Goal: Find specific page/section: Find specific page/section

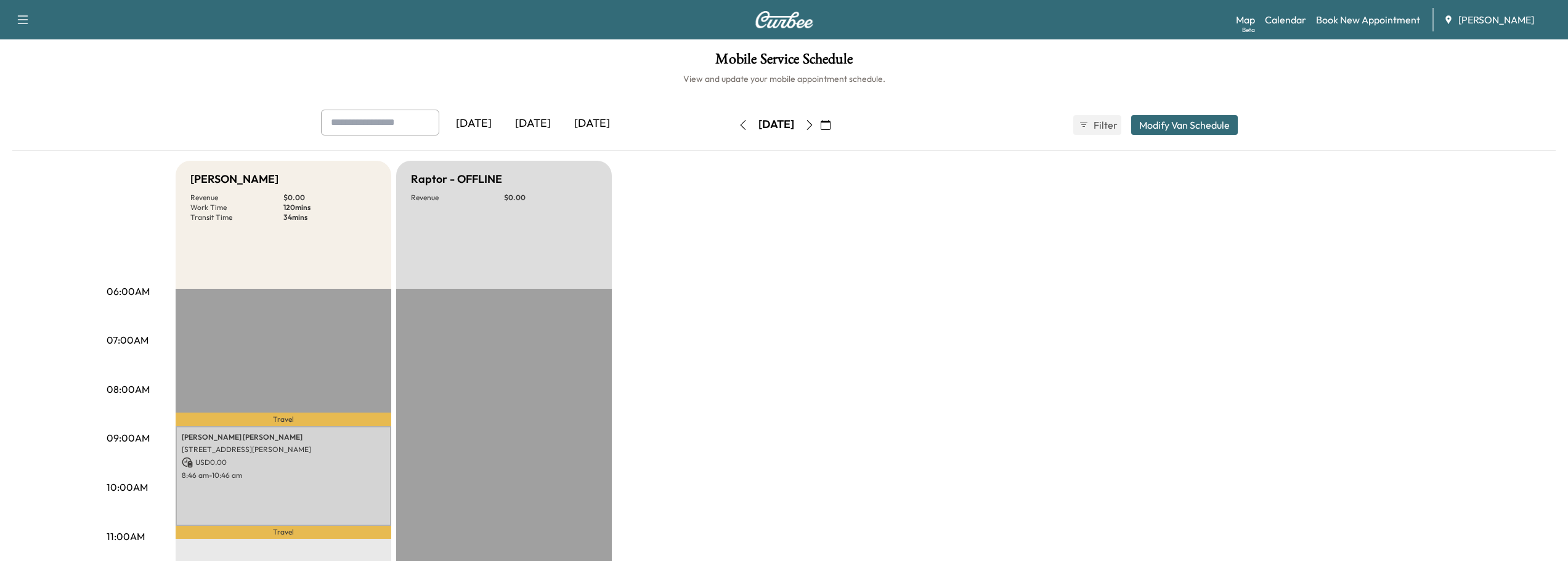
scroll to position [185, 0]
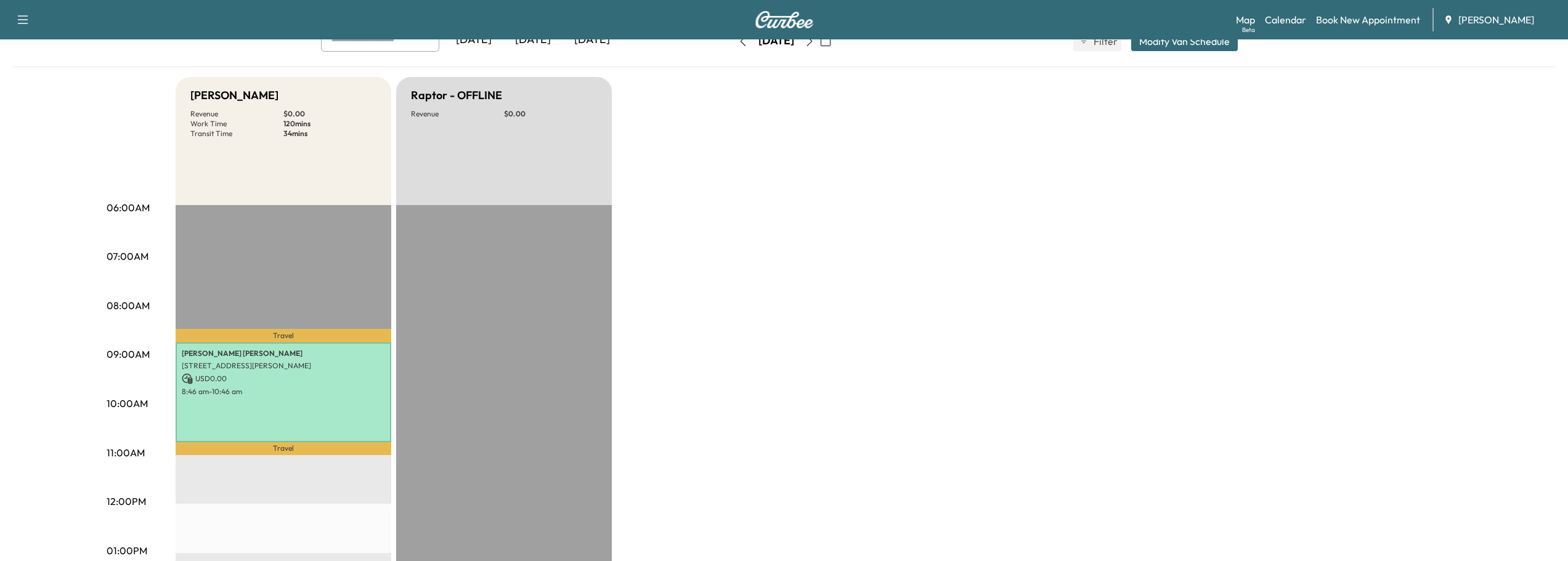
scroll to position [62, 0]
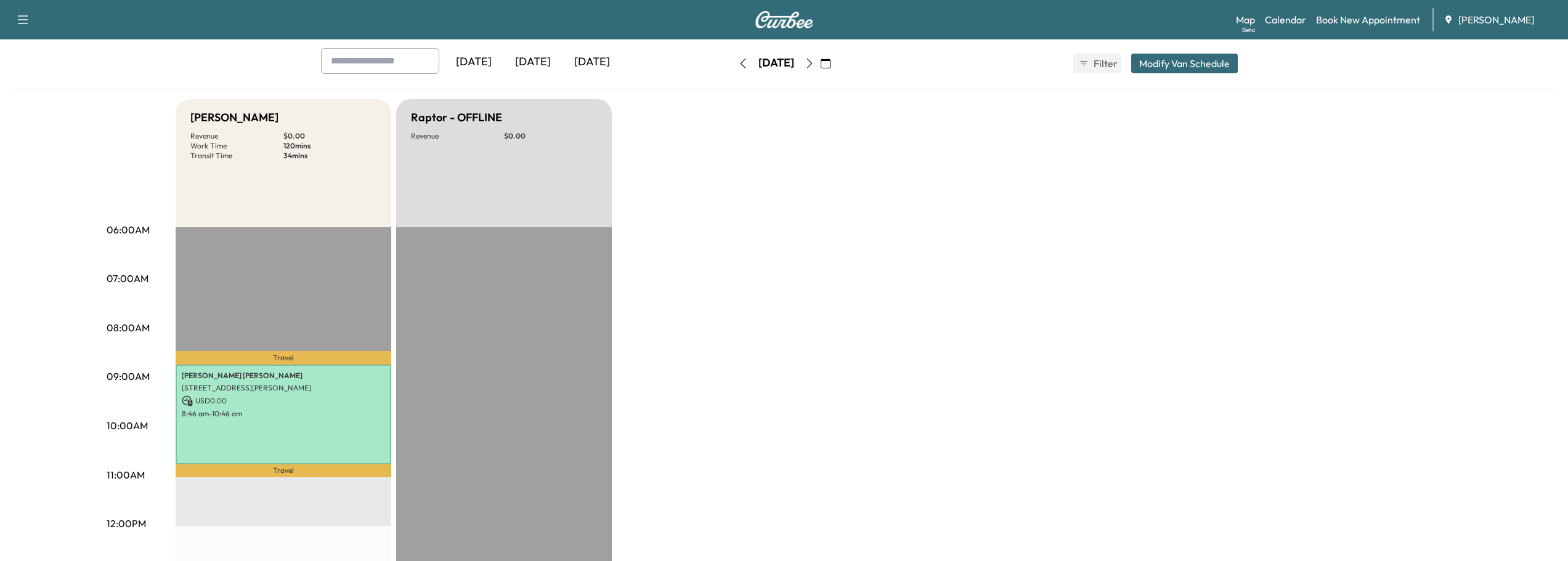
click at [815, 64] on icon "button" at bounding box center [810, 63] width 10 height 10
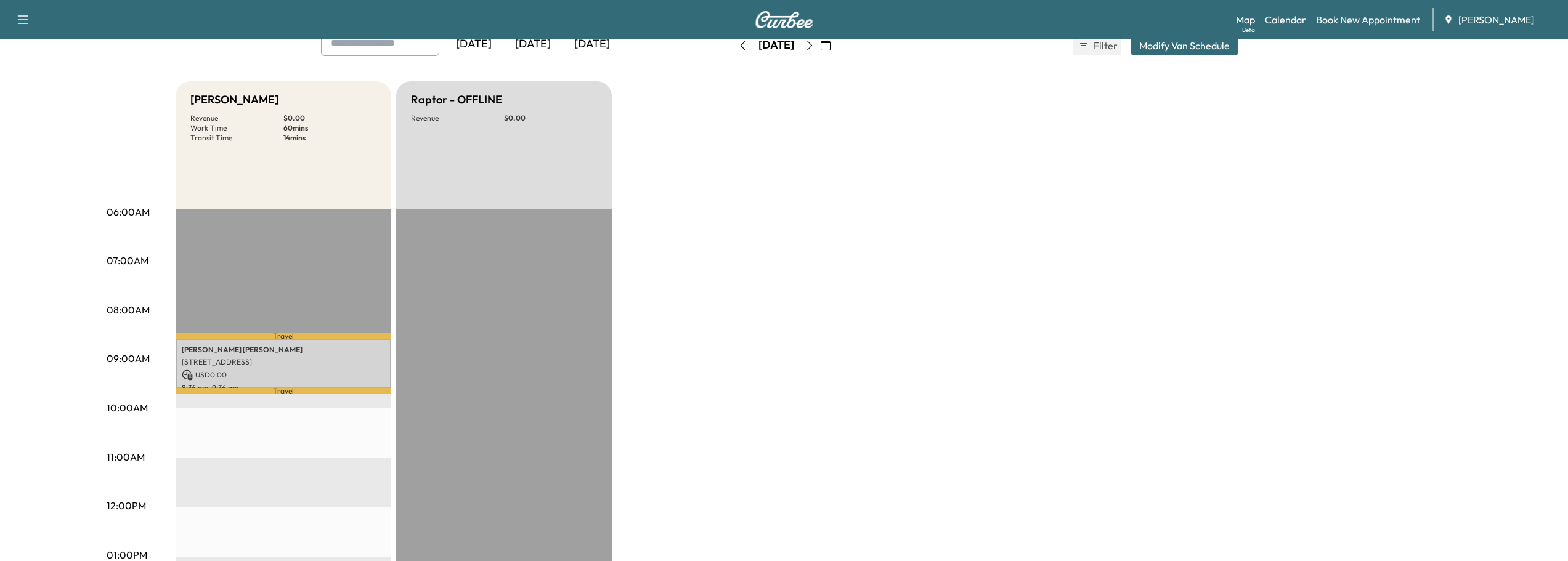
scroll to position [62, 0]
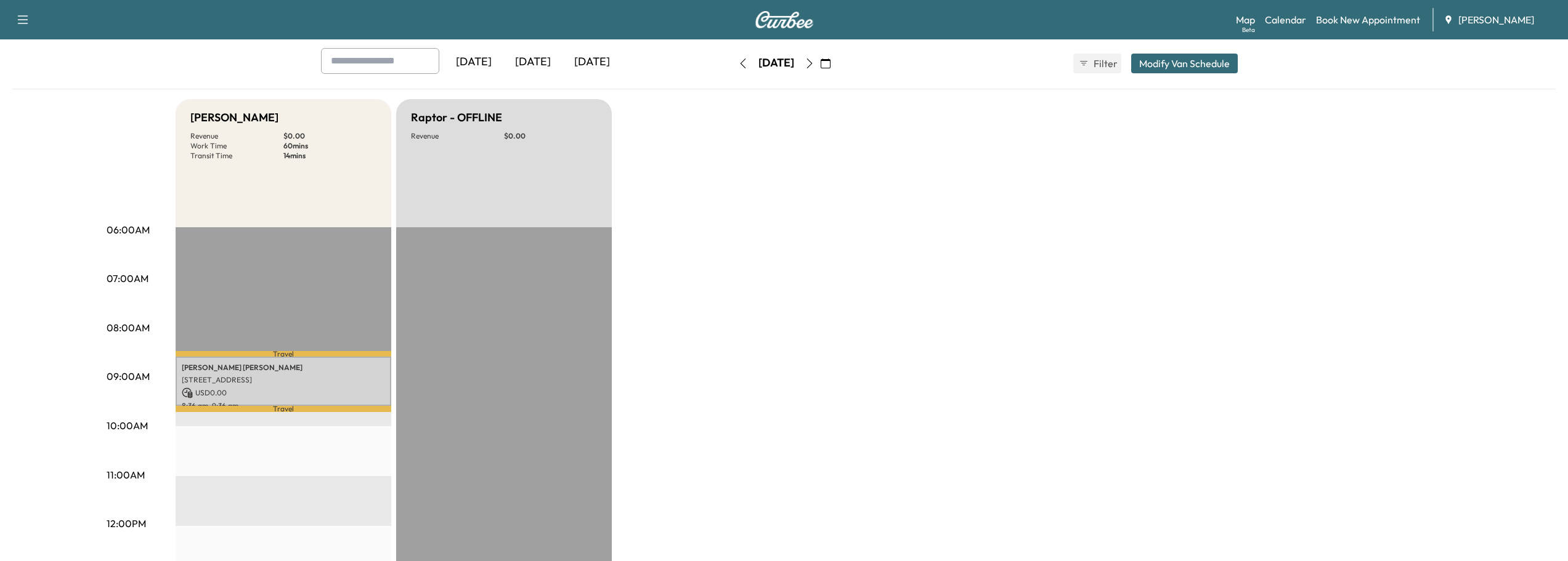
click at [815, 66] on icon "button" at bounding box center [810, 63] width 10 height 10
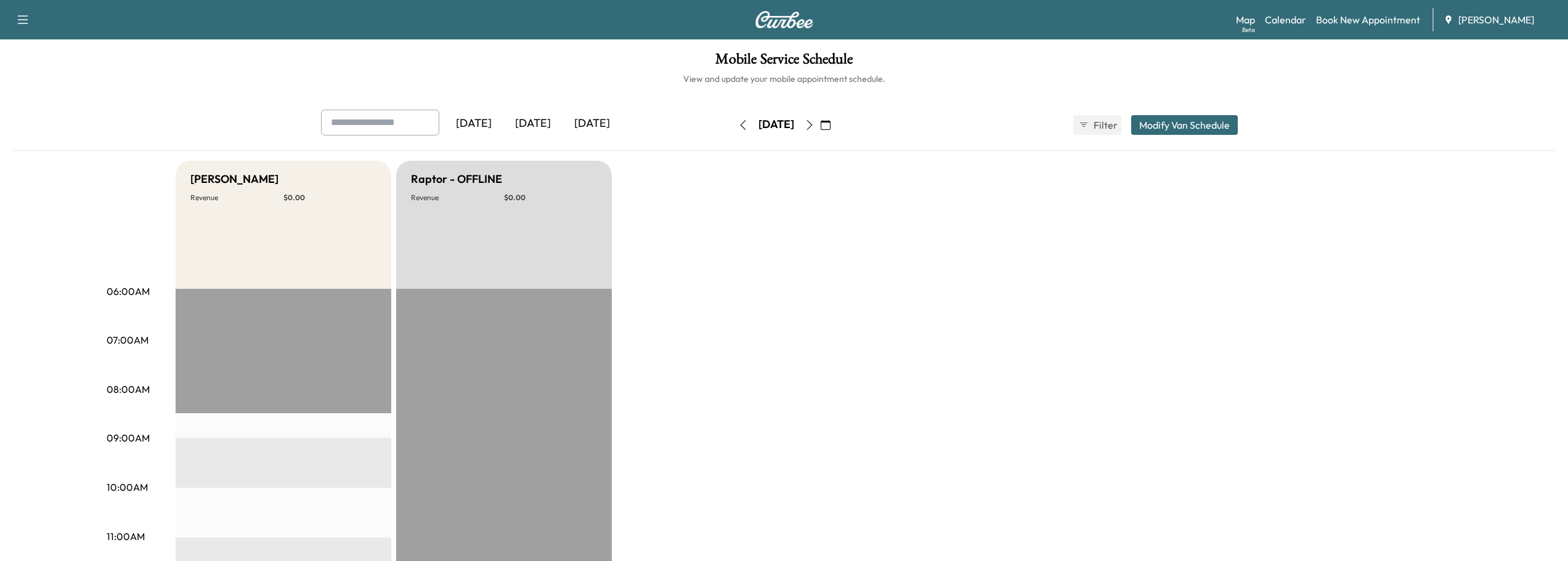
click at [738, 120] on icon "button" at bounding box center [743, 125] width 10 height 10
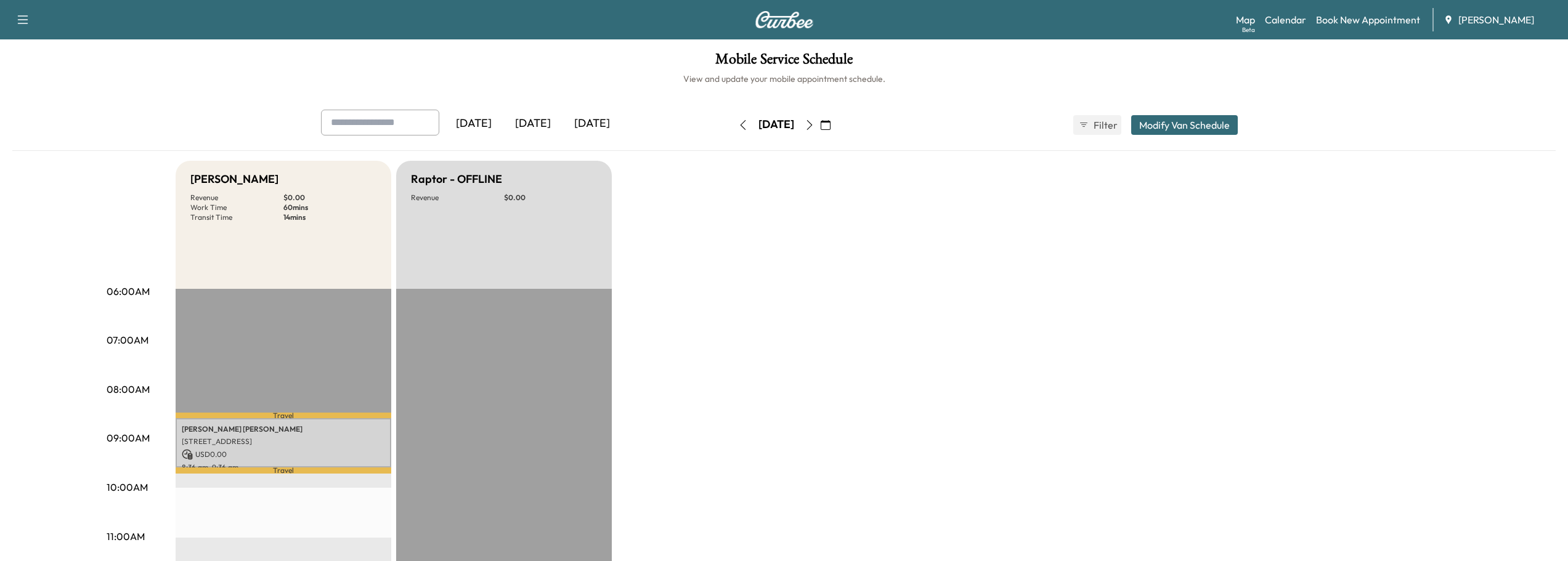
click at [733, 124] on button "button" at bounding box center [744, 125] width 21 height 20
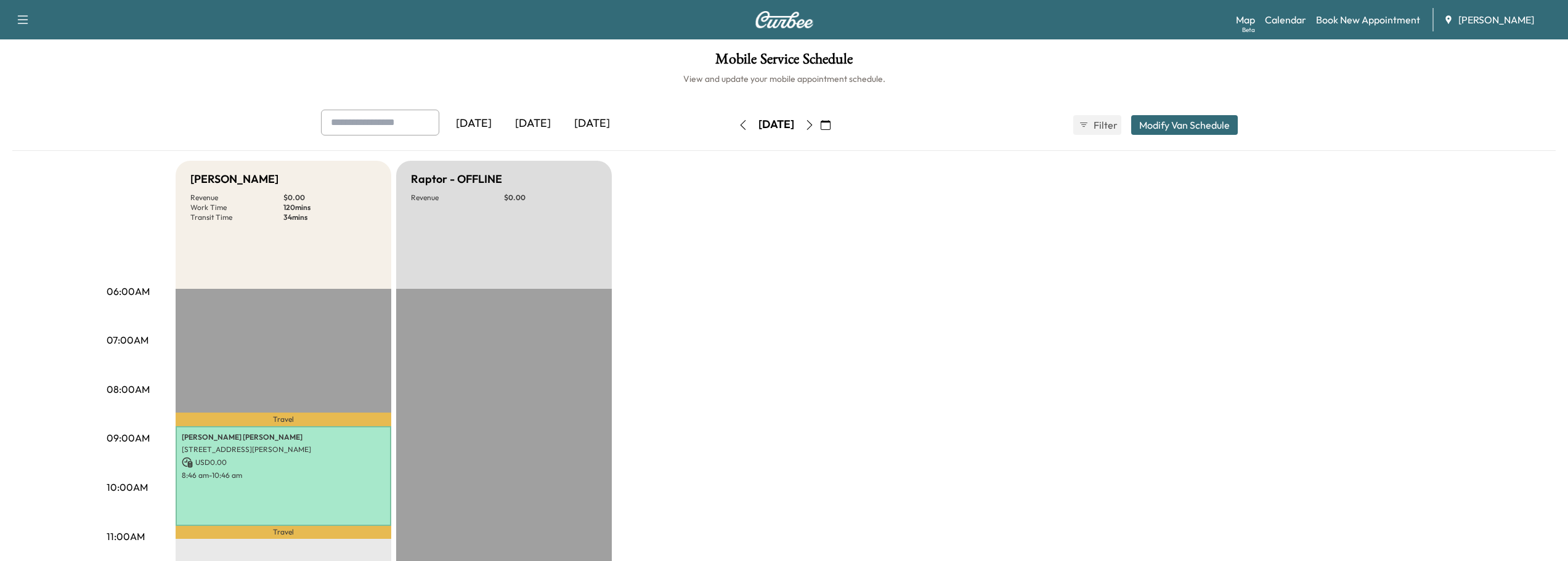
click at [740, 120] on icon "button" at bounding box center [743, 125] width 6 height 10
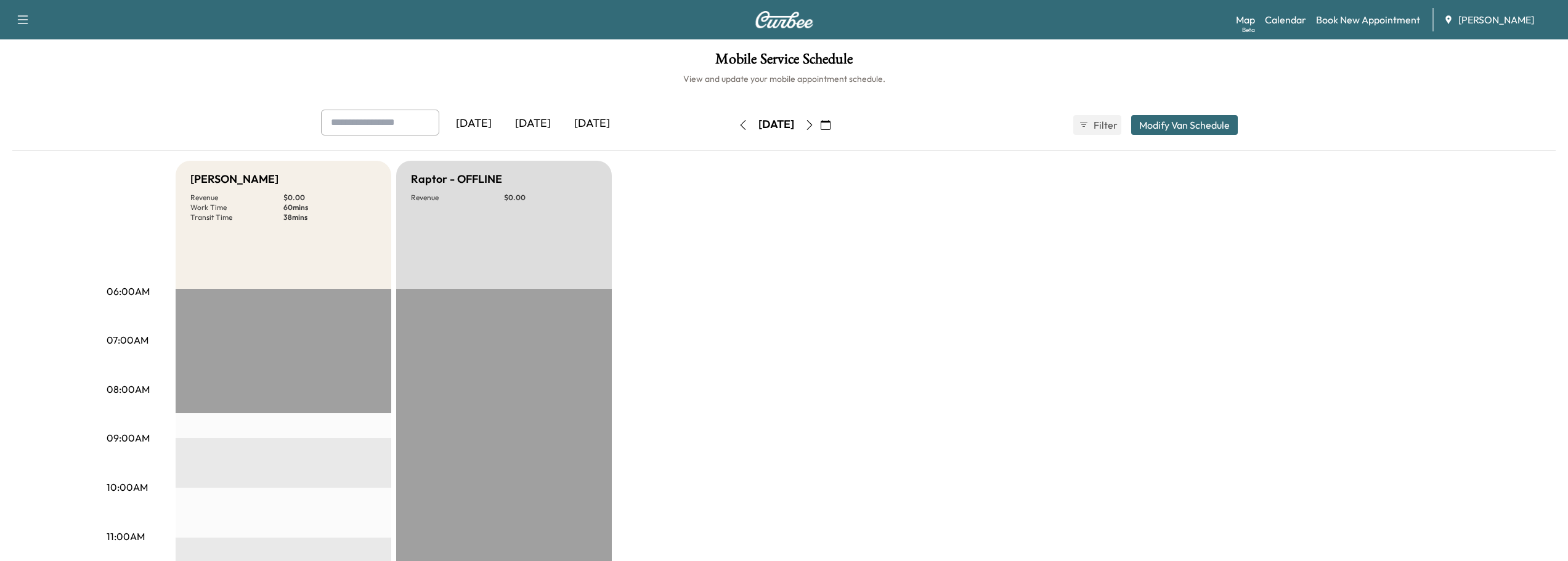
click at [733, 120] on button "button" at bounding box center [744, 125] width 21 height 20
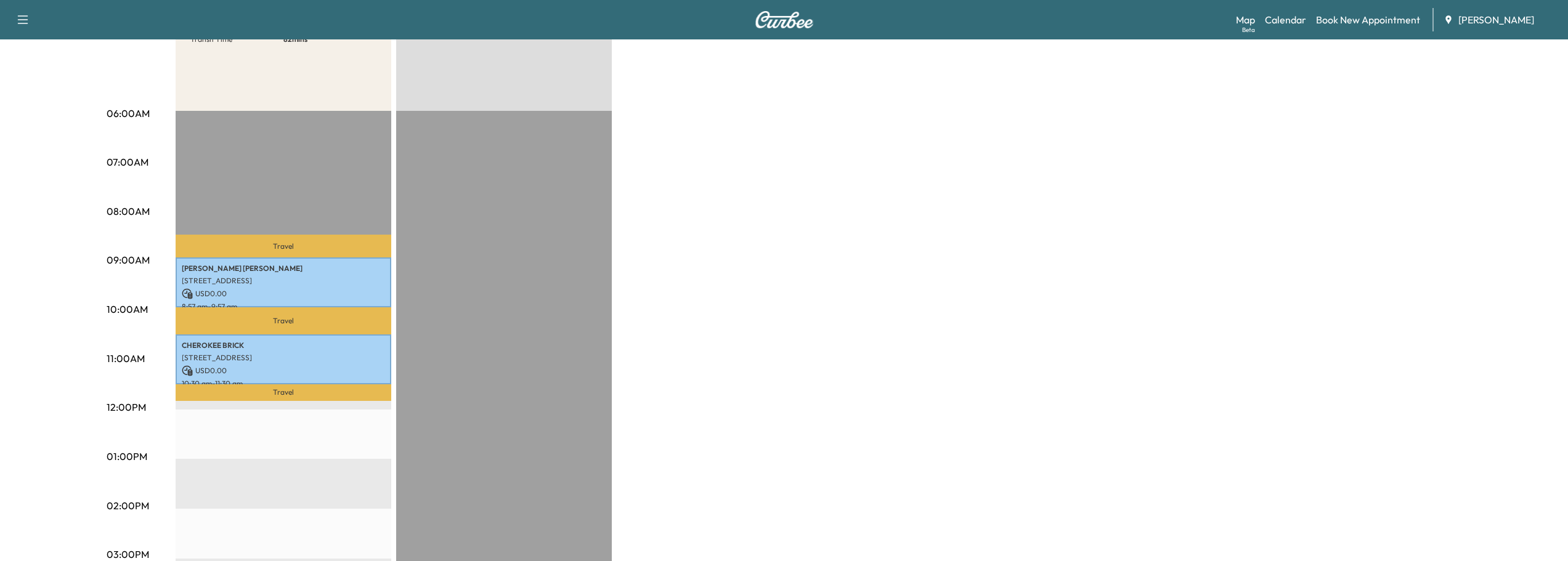
scroll to position [185, 0]
